Goal: Download file/media

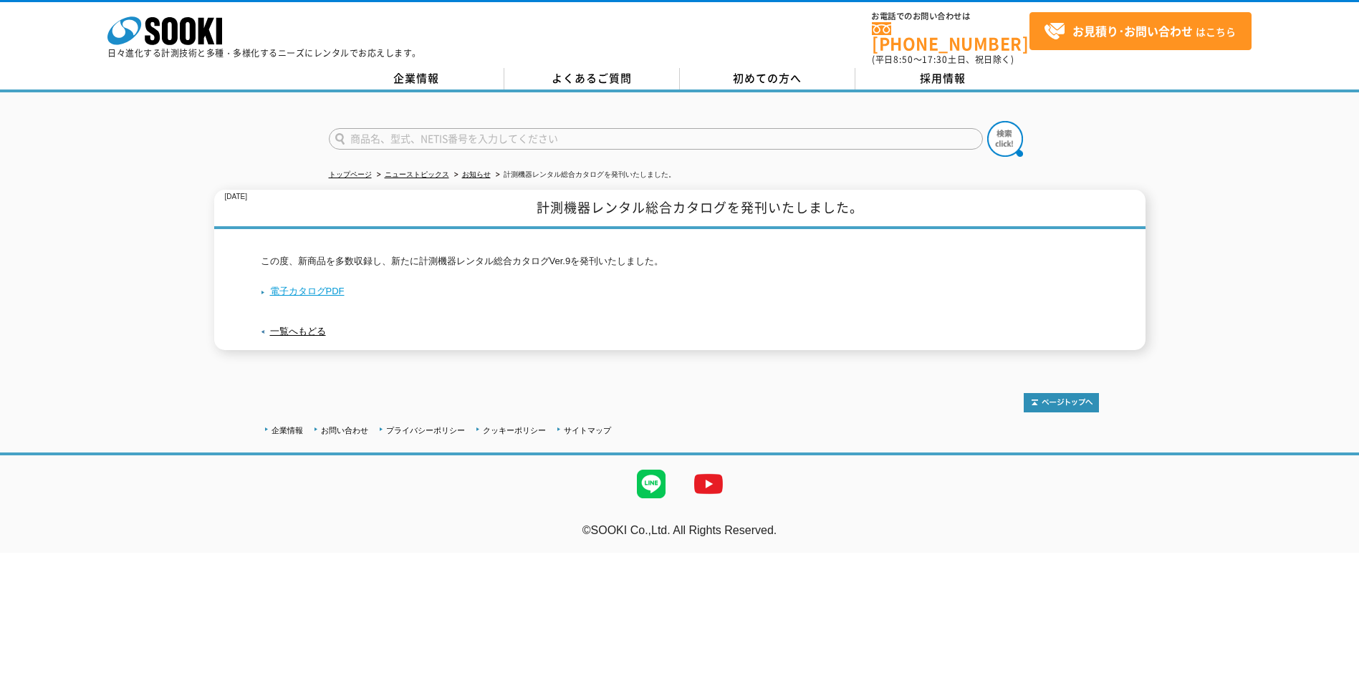
click at [309, 286] on link "電子カタログPDF" at bounding box center [303, 291] width 84 height 11
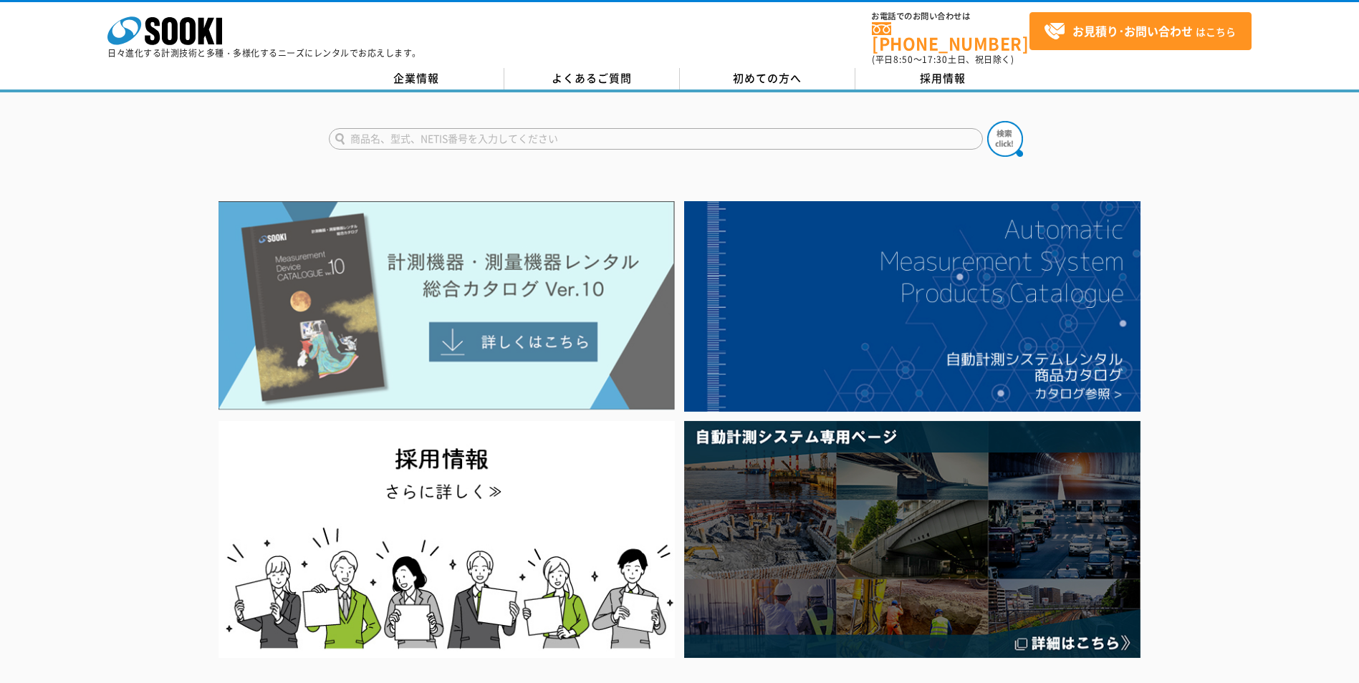
click at [448, 332] on img at bounding box center [446, 305] width 456 height 209
